Goal: Task Accomplishment & Management: Use online tool/utility

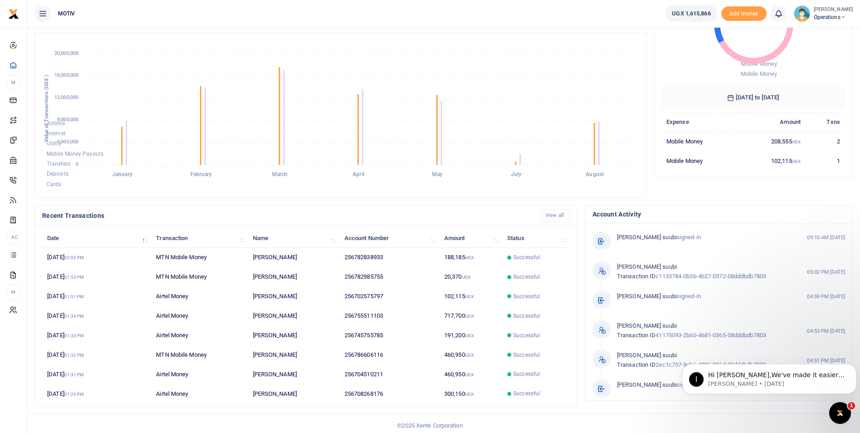
scroll to position [109, 0]
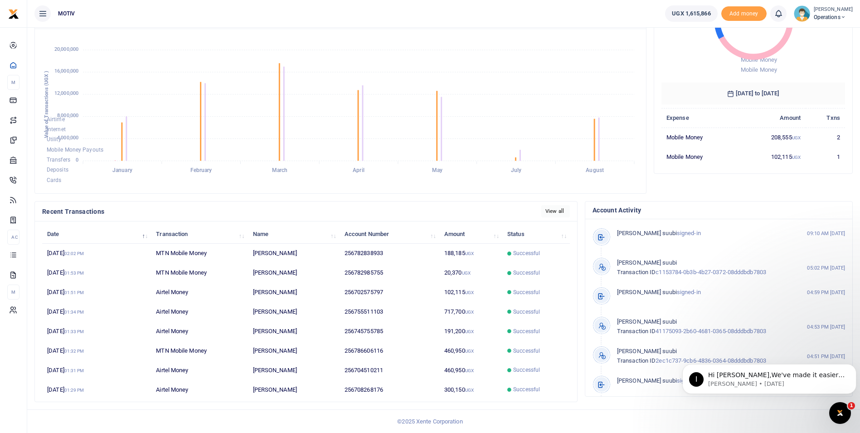
click at [564, 213] on link "View all" at bounding box center [556, 211] width 29 height 12
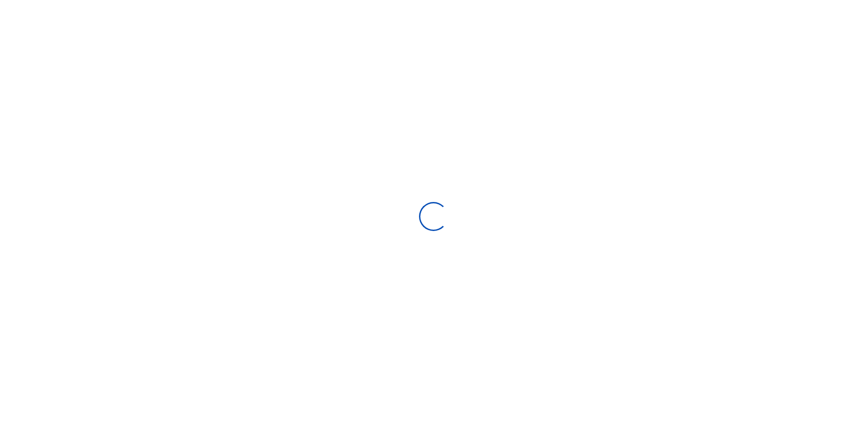
select select
type input "[DATE] - [DATE]"
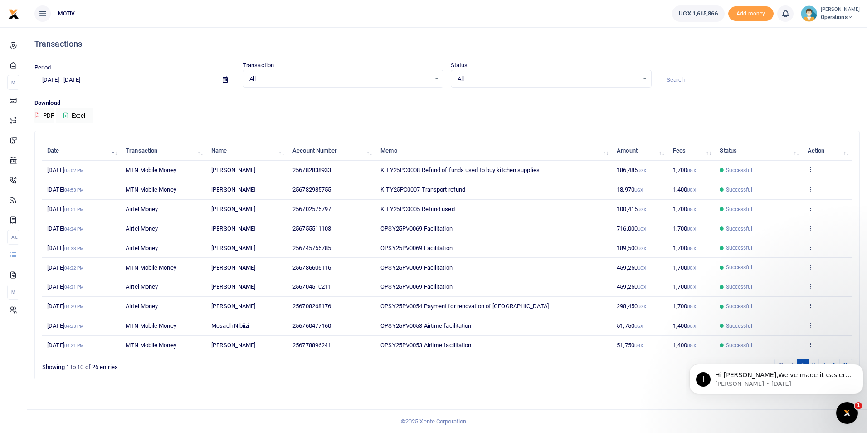
click at [764, 412] on footer "© 2025 Xente Corporation" at bounding box center [433, 421] width 867 height 24
click at [806, 358] on body "I Hi [PERSON_NAME],We've made it easier to get support! Use this chat to connec…" at bounding box center [776, 376] width 174 height 56
click at [862, 368] on icon "Dismiss notification" at bounding box center [860, 366] width 3 height 3
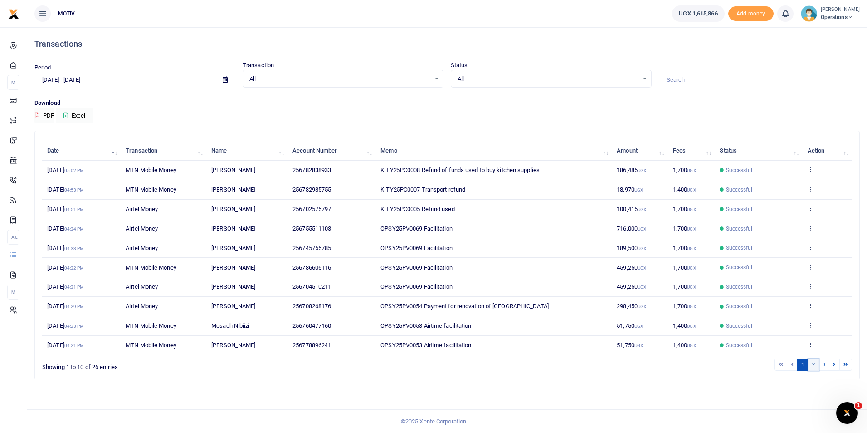
click at [814, 364] on link "2" at bounding box center [813, 364] width 11 height 12
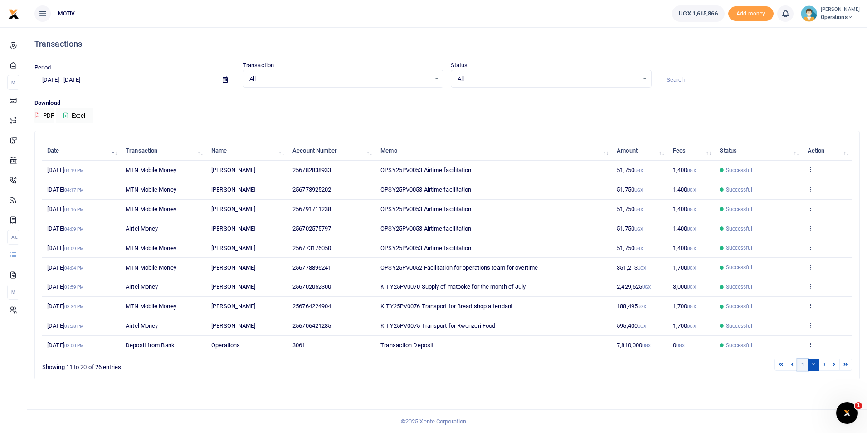
click at [801, 363] on link "1" at bounding box center [802, 364] width 11 height 12
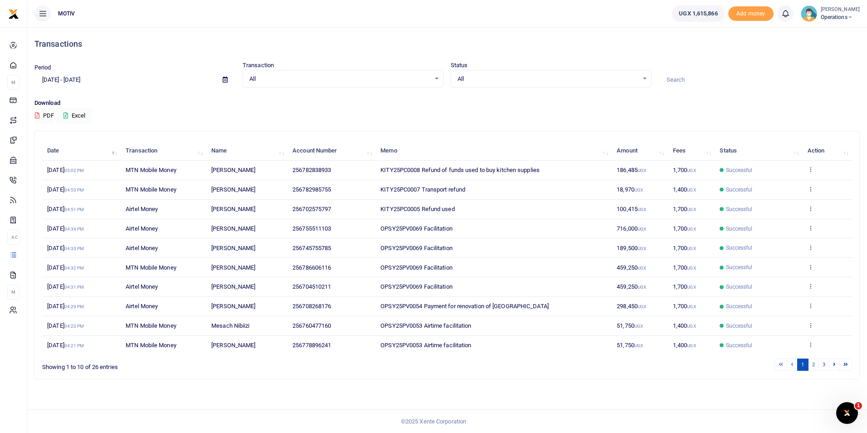
click at [810, 149] on th "Action" at bounding box center [827, 151] width 50 height 20
click at [845, 150] on th "Action" at bounding box center [827, 151] width 50 height 20
click at [434, 81] on div "All Select an option..." at bounding box center [343, 79] width 200 height 10
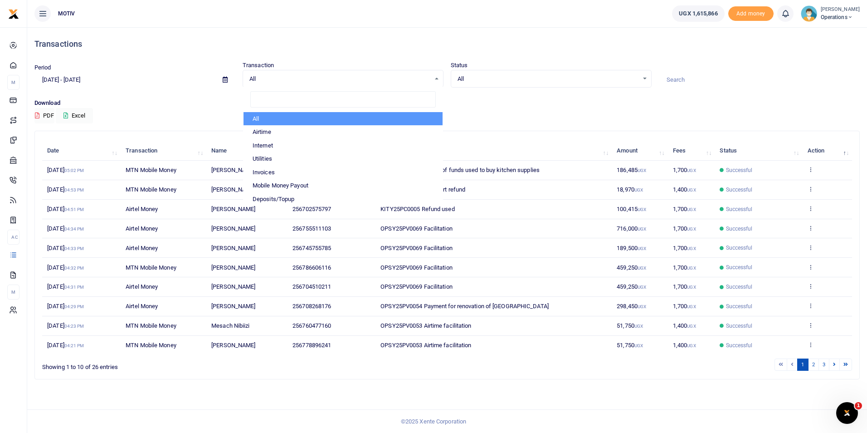
click at [143, 74] on input "07/22/2025 - 08/20/2025" at bounding box center [124, 79] width 181 height 15
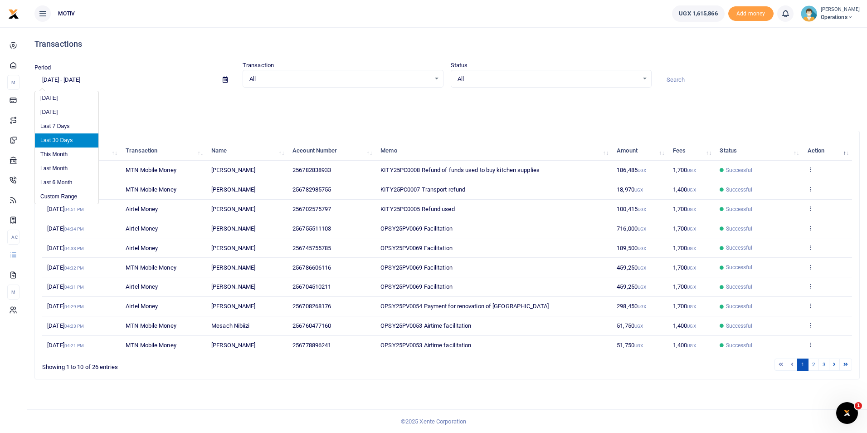
click at [646, 79] on div "All Select an option..." at bounding box center [551, 79] width 200 height 10
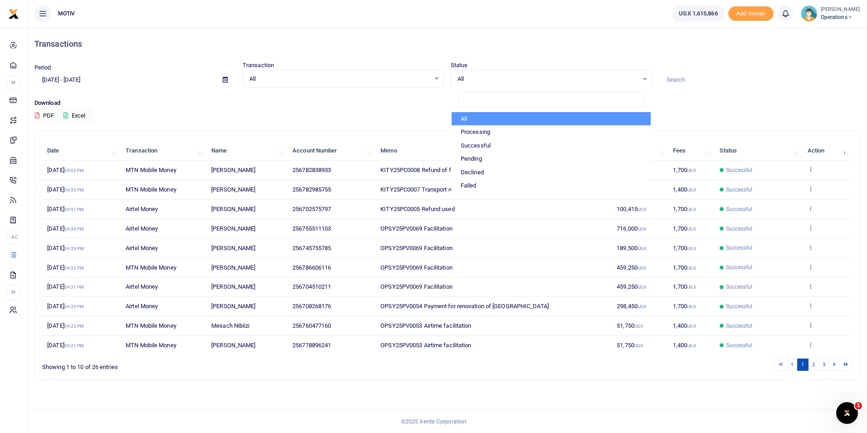
click at [342, 110] on div "Download PDF Excel" at bounding box center [446, 110] width 825 height 25
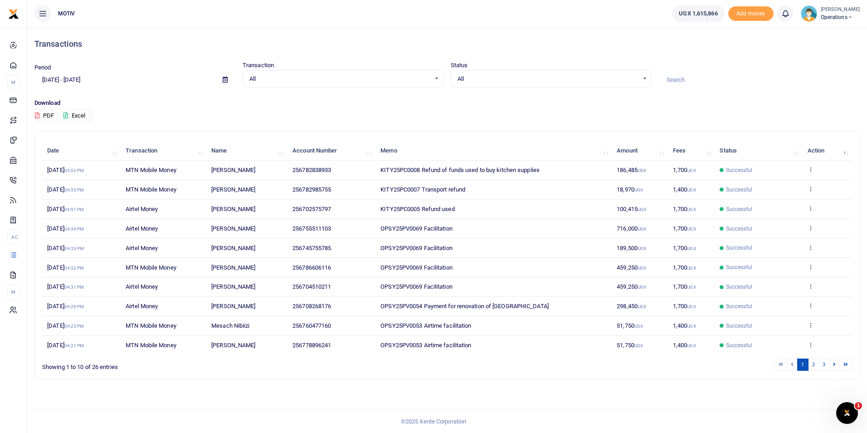
click at [112, 80] on input "07/22/2025 - 08/20/2025" at bounding box center [124, 79] width 181 height 15
click at [72, 138] on li "Last 30 Days" at bounding box center [66, 140] width 63 height 14
click at [91, 113] on button "Excel" at bounding box center [74, 115] width 37 height 15
